Goal: Task Accomplishment & Management: Manage account settings

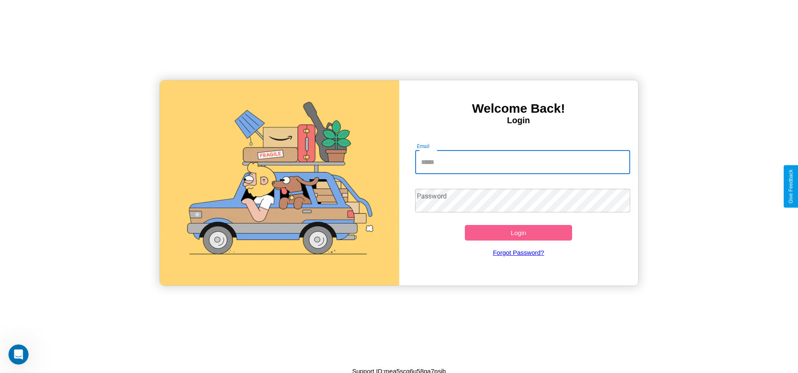
click at [522, 162] on input "Email" at bounding box center [522, 163] width 215 height 24
type input "**********"
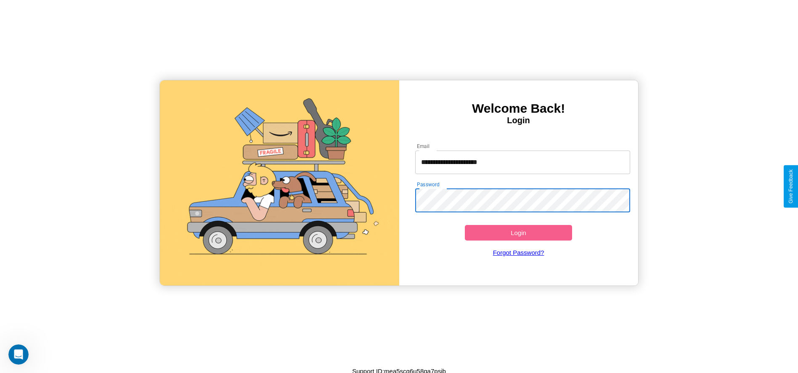
click at [518, 232] on button "Login" at bounding box center [519, 233] width 108 height 16
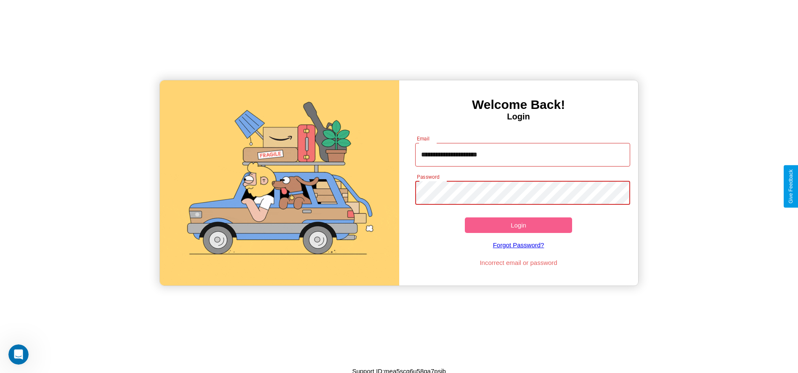
click at [518, 225] on button "Login" at bounding box center [519, 225] width 108 height 16
